Goal: Transaction & Acquisition: Purchase product/service

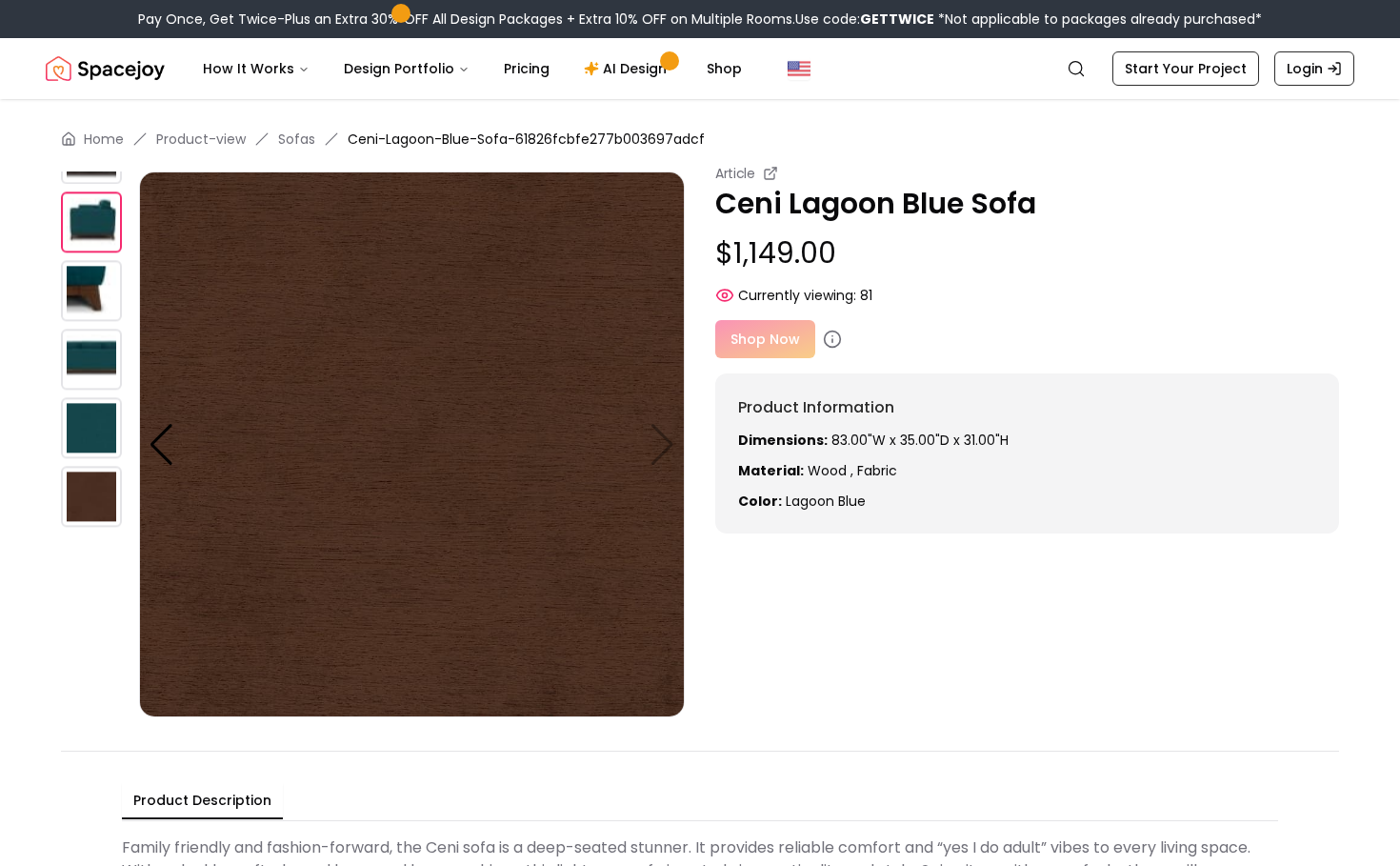
click at [89, 359] on img at bounding box center [91, 359] width 61 height 61
click at [90, 286] on img at bounding box center [91, 291] width 61 height 61
click at [847, 208] on p "Ceni Lagoon Blue Sofa" at bounding box center [1027, 204] width 624 height 34
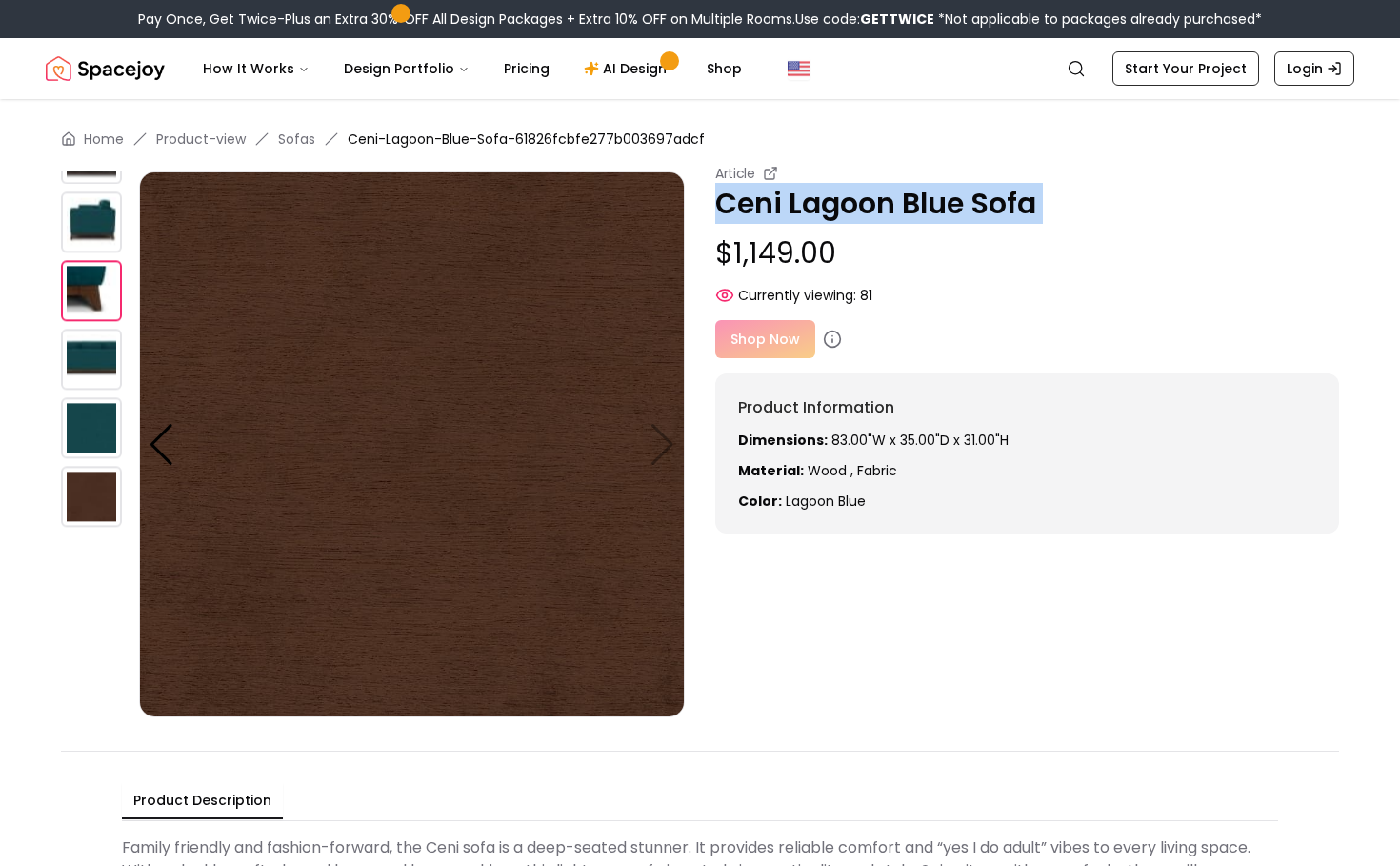
click at [847, 208] on p "Ceni Lagoon Blue Sofa" at bounding box center [1027, 204] width 624 height 34
copy p "Ceni Lagoon Blue Sofa"
